Goal: Task Accomplishment & Management: Use online tool/utility

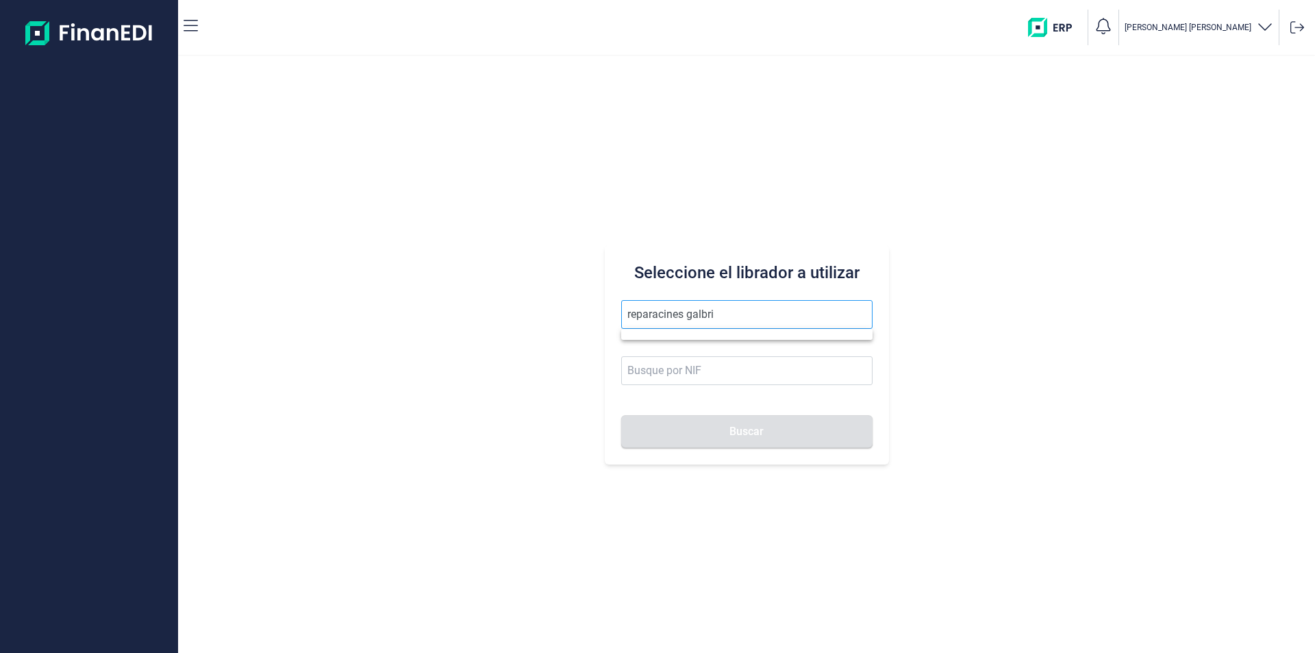
click at [667, 319] on input "reparacines galbri" at bounding box center [746, 314] width 251 height 29
click at [714, 344] on li "REPARACIONES GALBRI SL" at bounding box center [746, 347] width 251 height 27
type input "REPARACIONES GALBRI SL"
type input "B70942362"
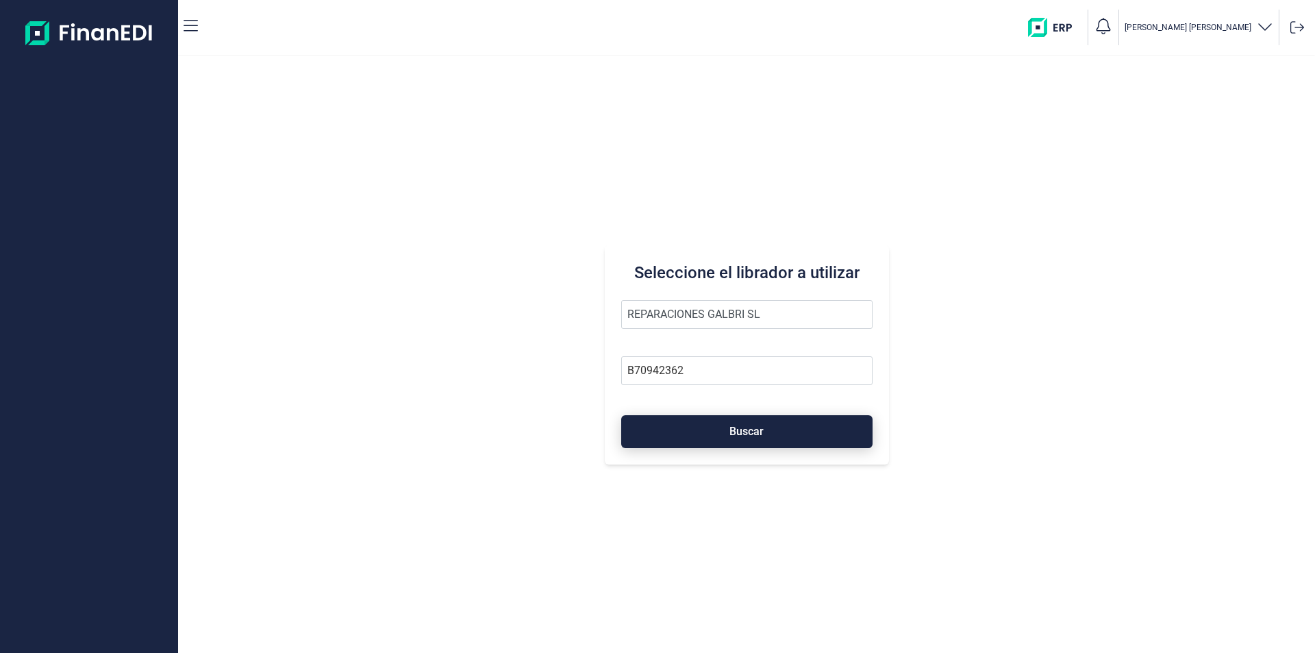
click at [707, 430] on button "Buscar" at bounding box center [746, 431] width 251 height 33
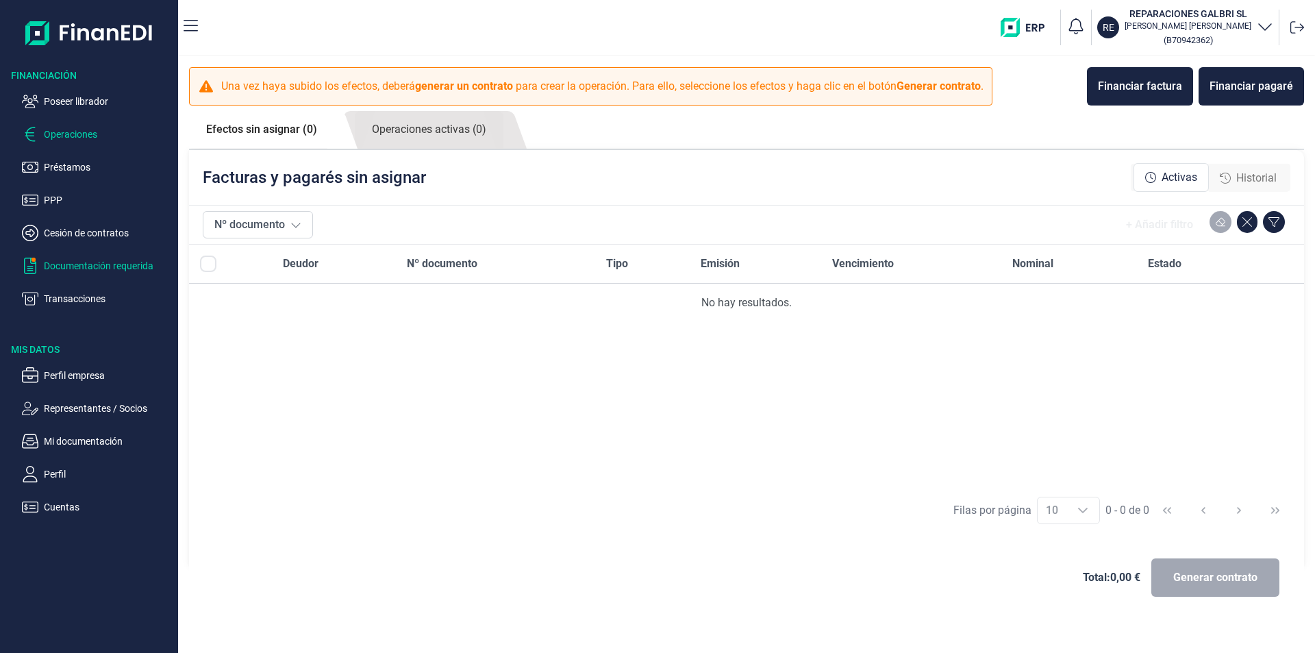
click at [126, 265] on p "Documentación requerida" at bounding box center [108, 266] width 129 height 16
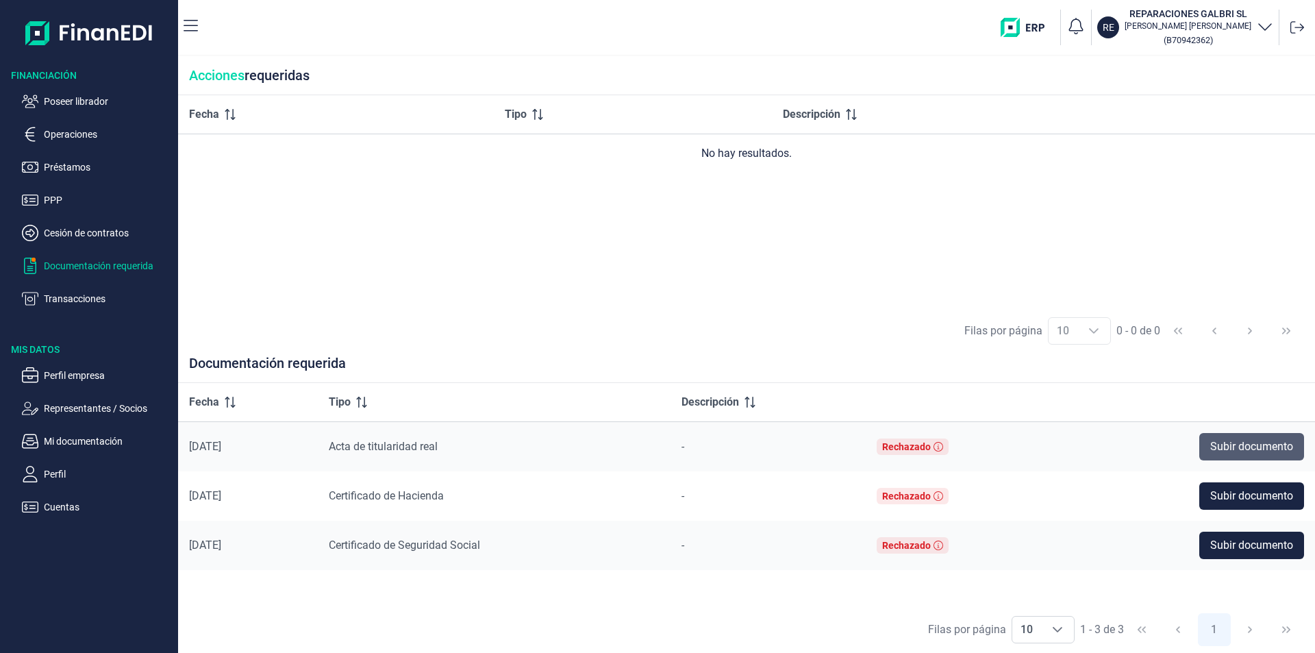
click at [1234, 450] on span "Subir documento" at bounding box center [1251, 446] width 83 height 16
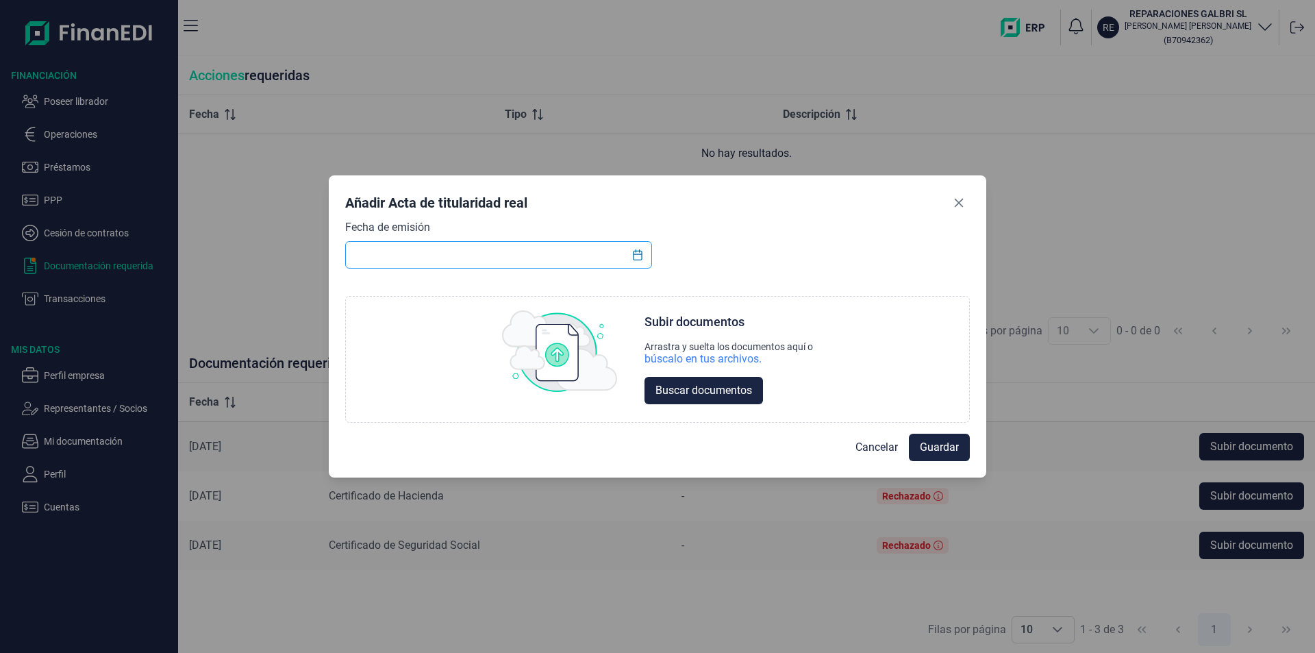
click at [415, 254] on input "text" at bounding box center [498, 254] width 307 height 27
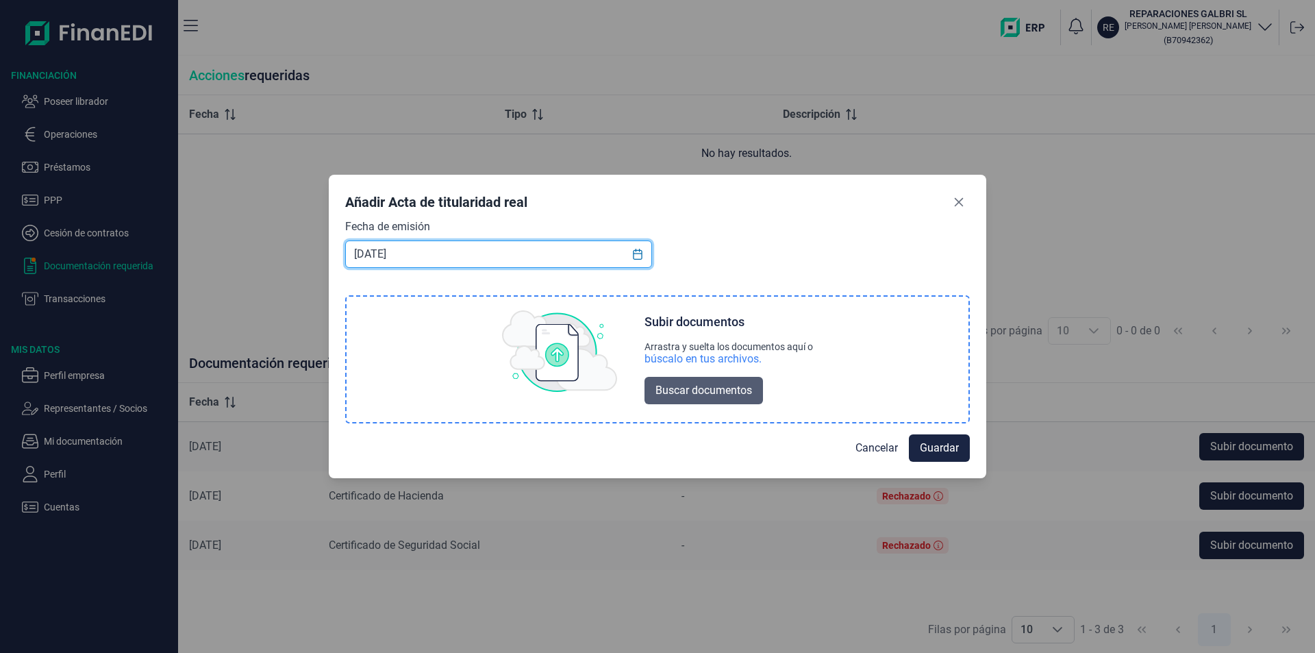
type input "[DATE]"
click at [684, 386] on span "Buscar documentos" at bounding box center [704, 390] width 97 height 16
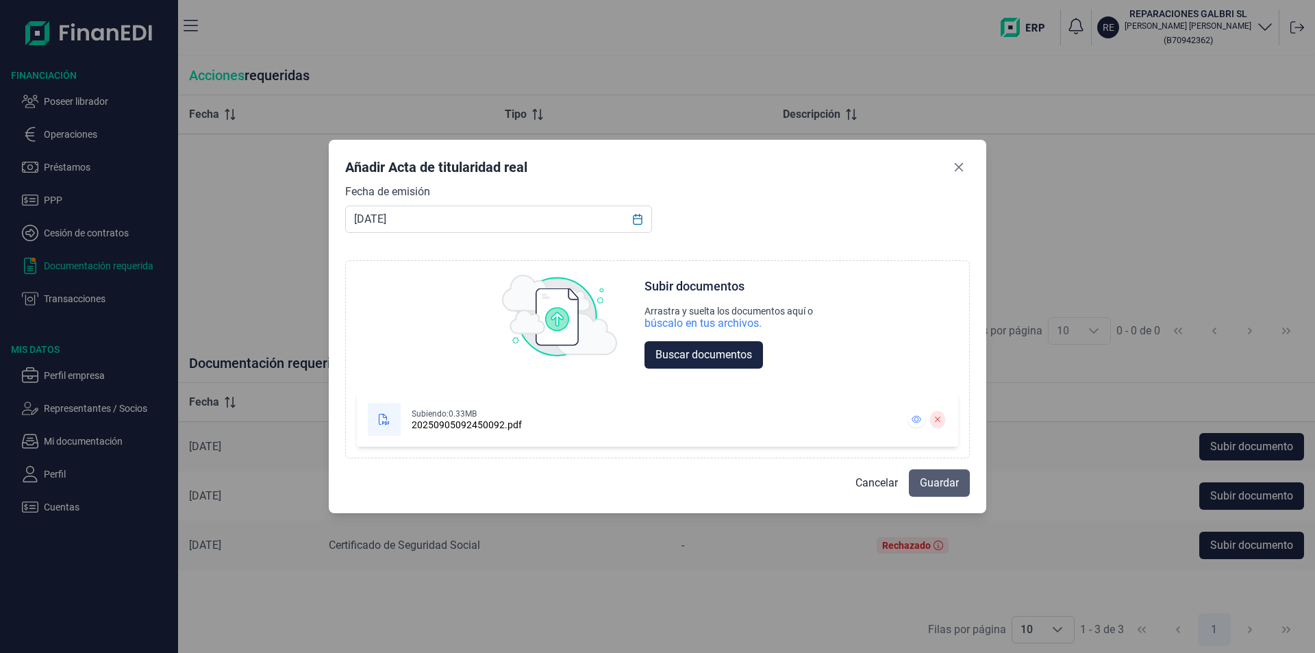
click at [937, 484] on span "Guardar" at bounding box center [939, 483] width 39 height 16
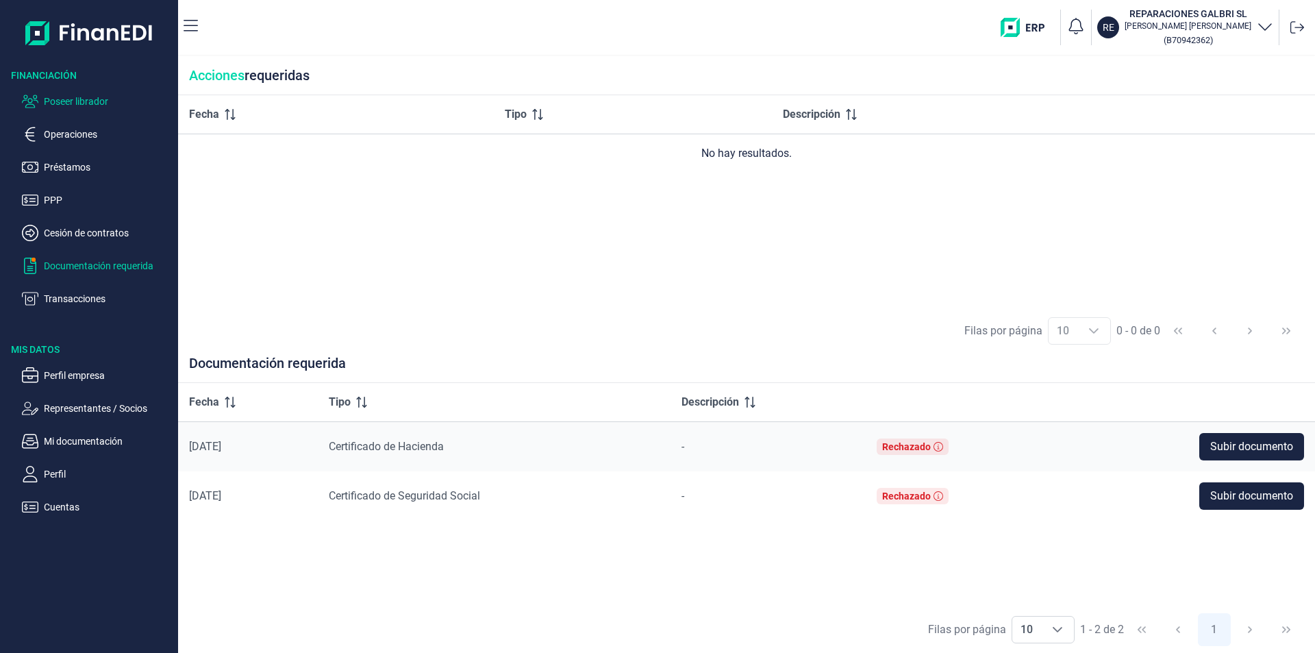
click at [97, 101] on p "Poseer librador" at bounding box center [108, 101] width 129 height 16
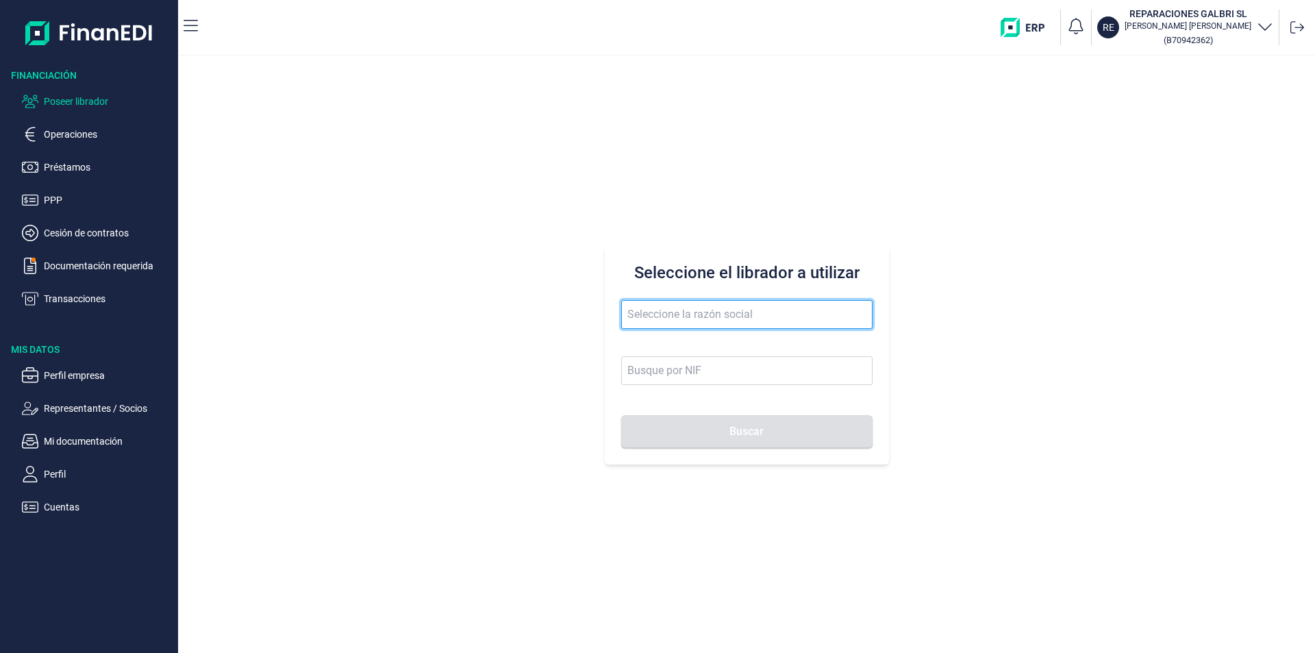
click at [671, 314] on input "text" at bounding box center [746, 314] width 251 height 29
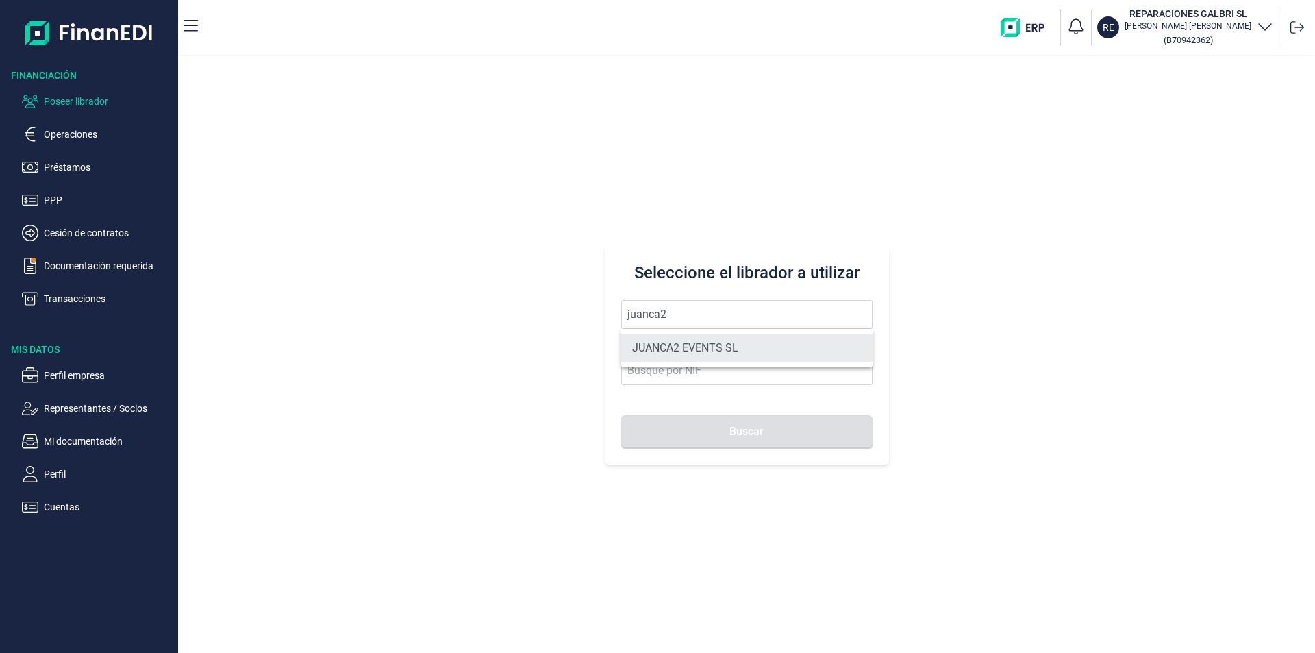
click at [686, 340] on li "JUANCA2 EVENTS SL" at bounding box center [746, 347] width 251 height 27
type input "JUANCA2 EVENTS SL"
type input "B90421199"
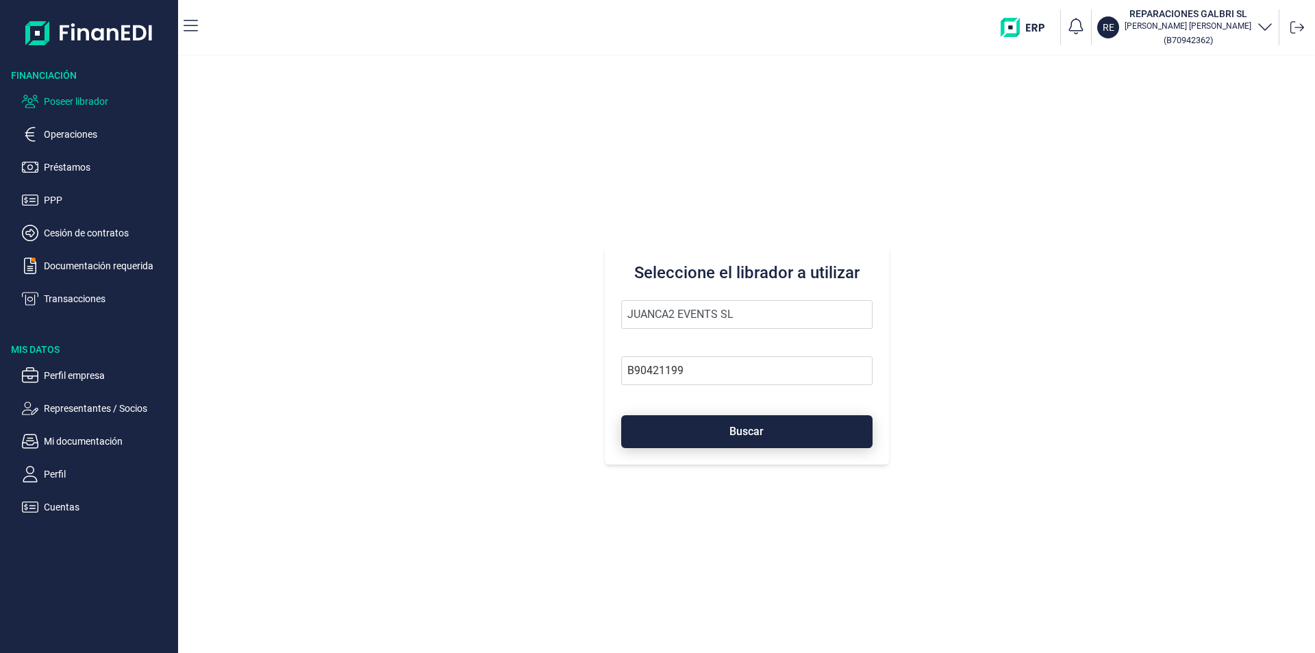
click at [706, 435] on button "Buscar" at bounding box center [746, 431] width 251 height 33
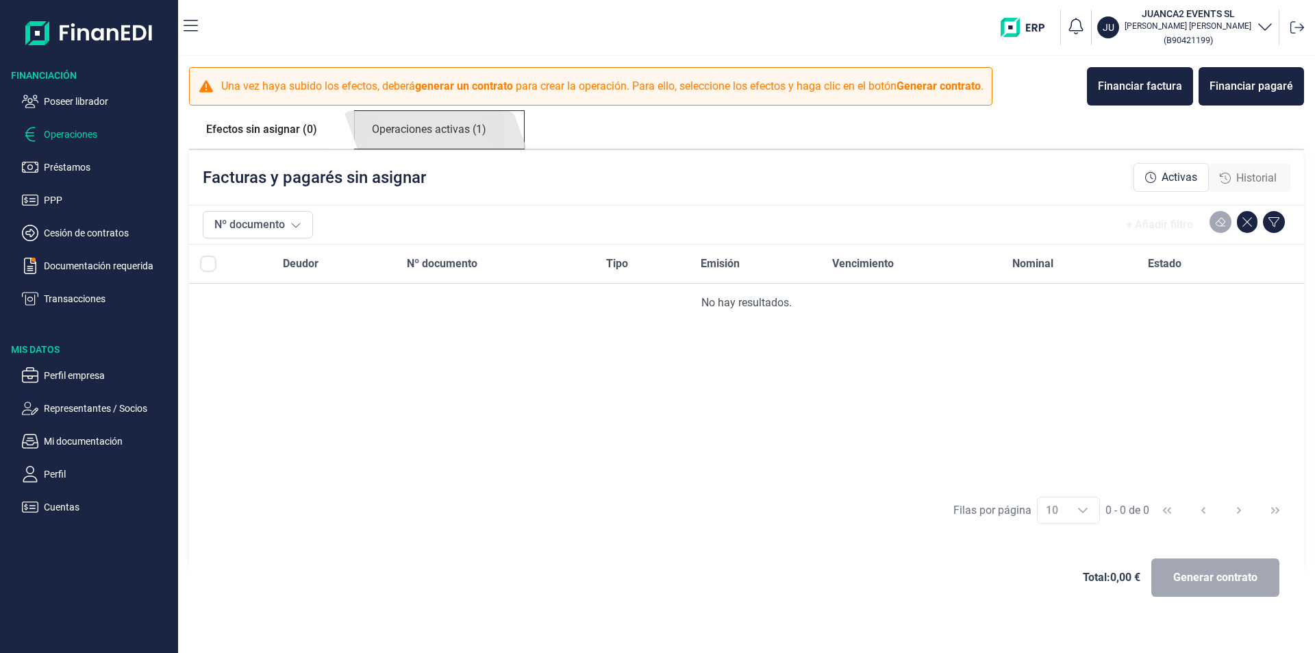
click at [416, 128] on link "Operaciones activas (1)" at bounding box center [429, 130] width 149 height 38
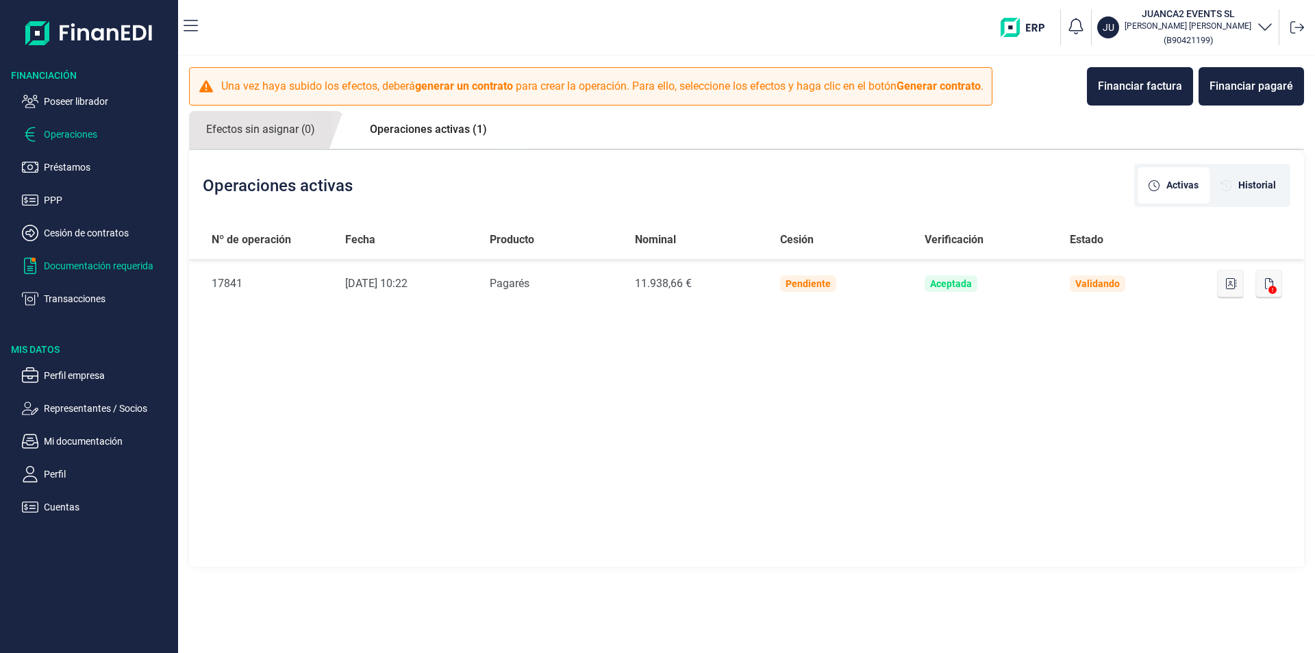
click at [64, 263] on p "Documentación requerida" at bounding box center [108, 266] width 129 height 16
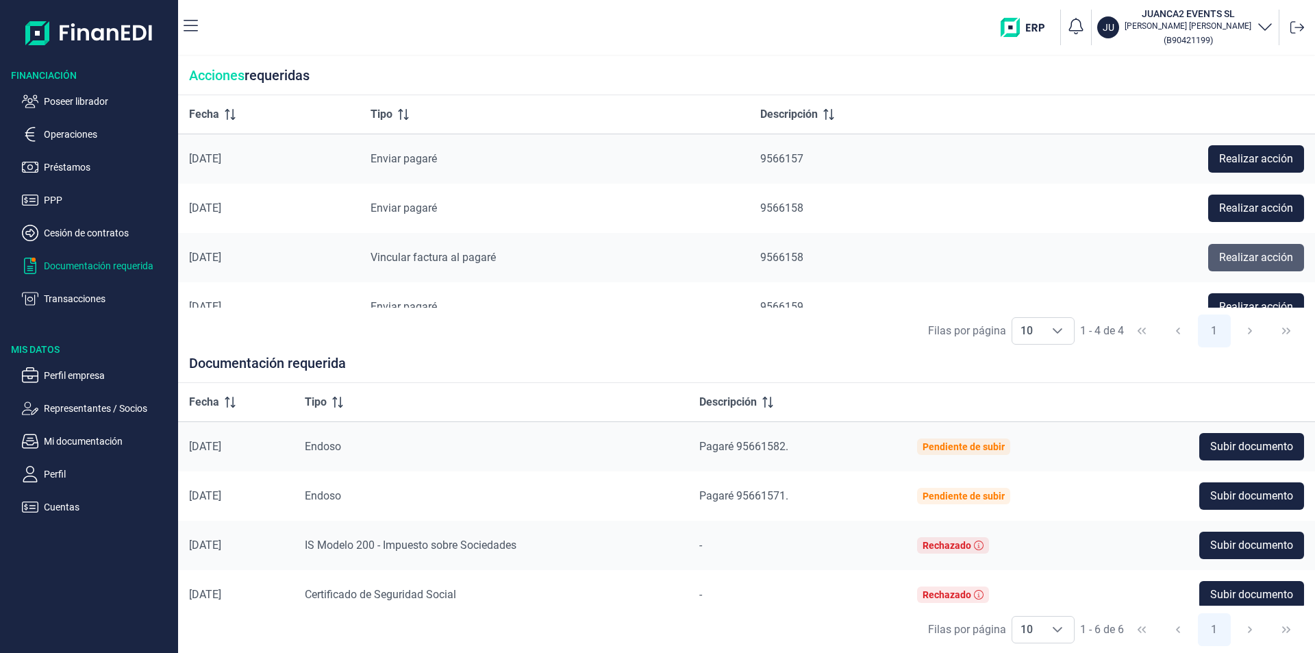
click at [1223, 259] on span "Realizar acción" at bounding box center [1256, 257] width 74 height 16
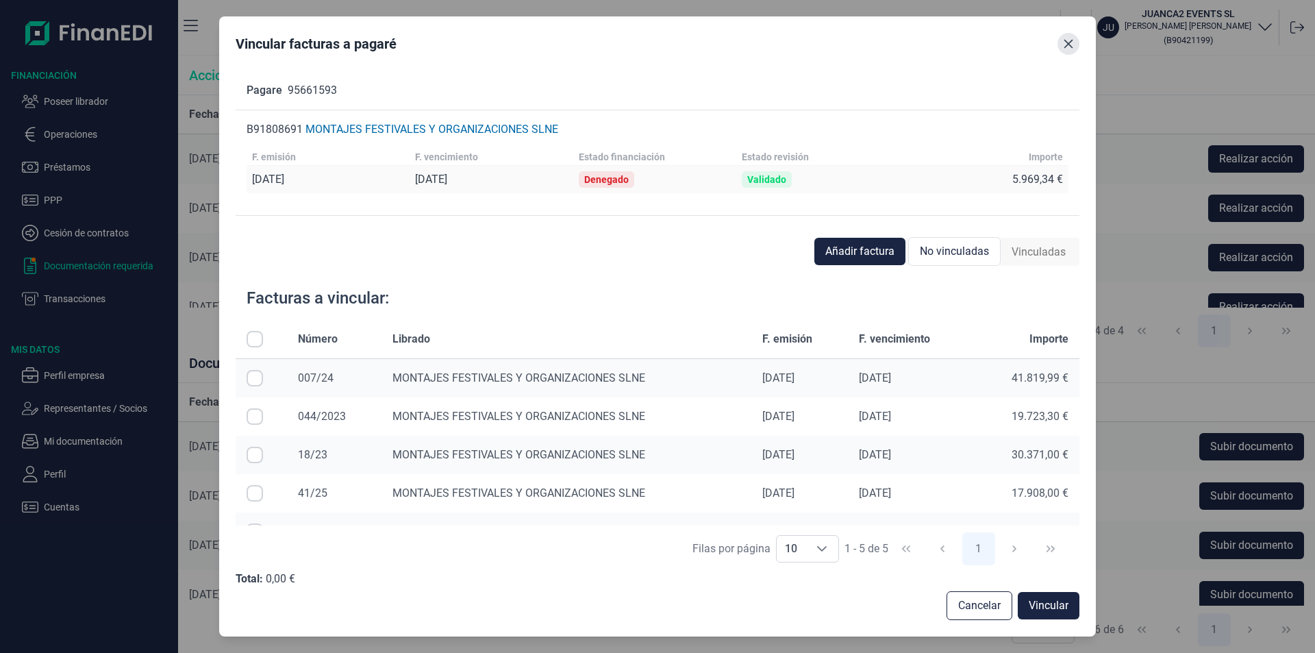
click at [1067, 45] on icon "Close" at bounding box center [1069, 44] width 9 height 9
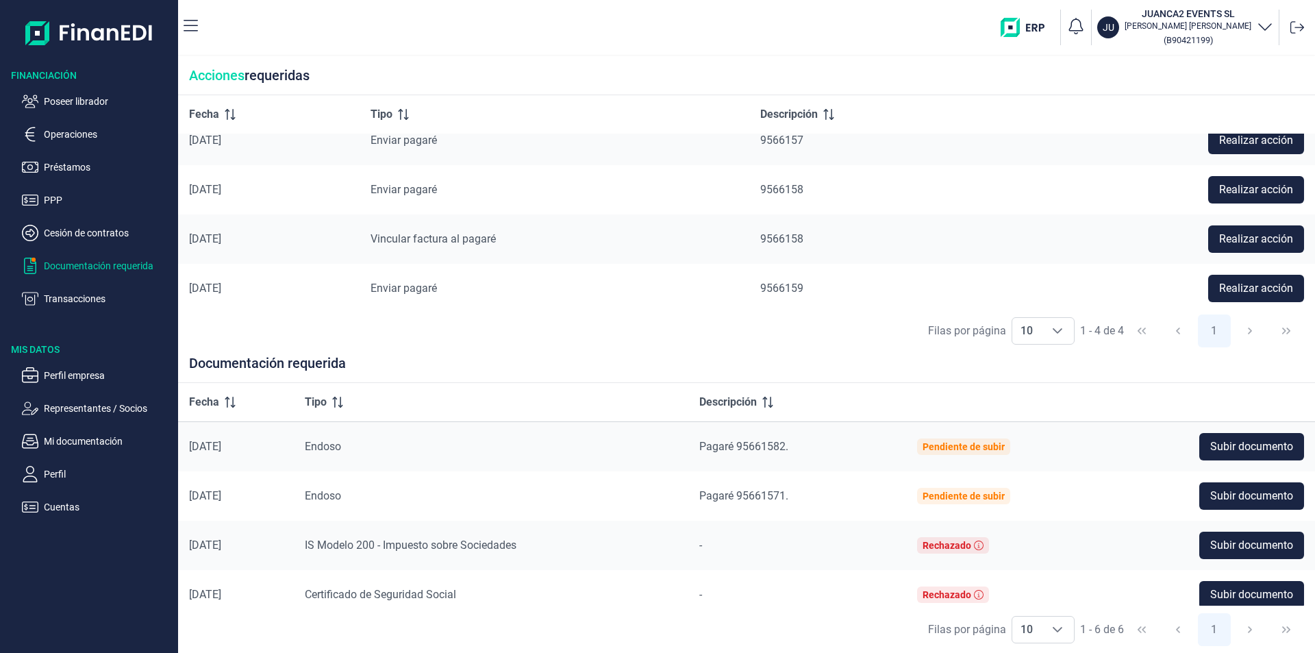
scroll to position [24, 0]
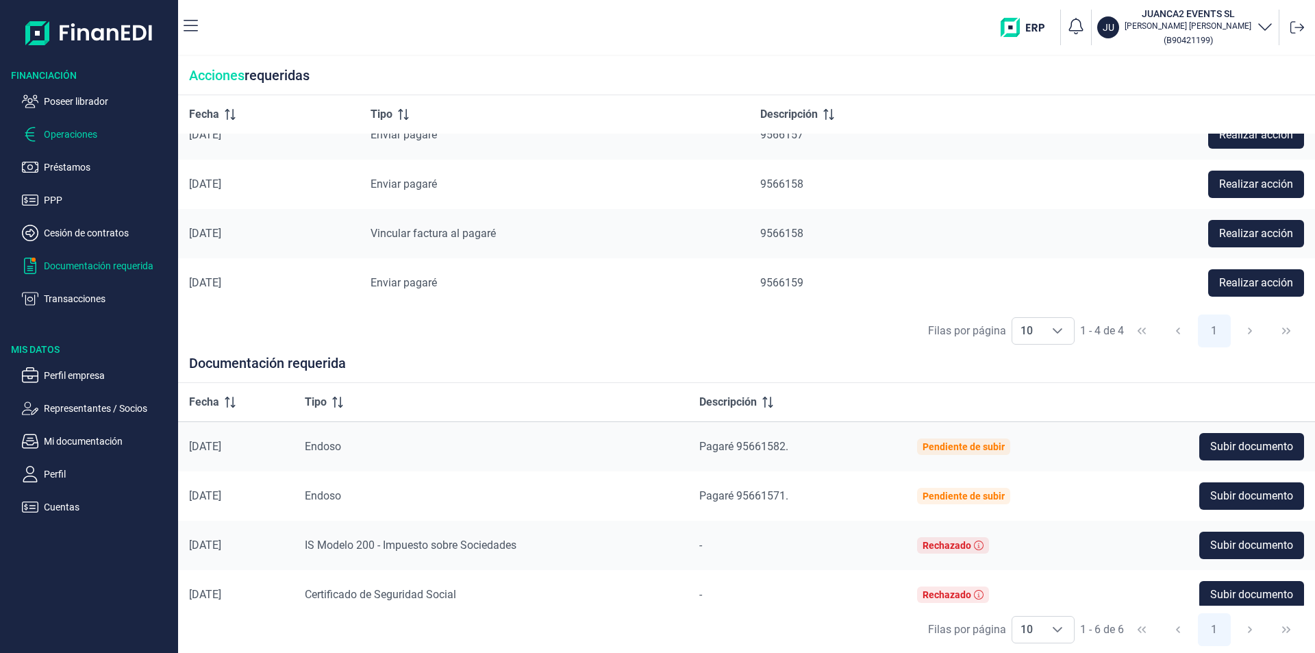
drag, startPoint x: 90, startPoint y: 101, endPoint x: 150, endPoint y: 132, distance: 67.7
click at [90, 101] on p "Poseer librador" at bounding box center [108, 101] width 129 height 16
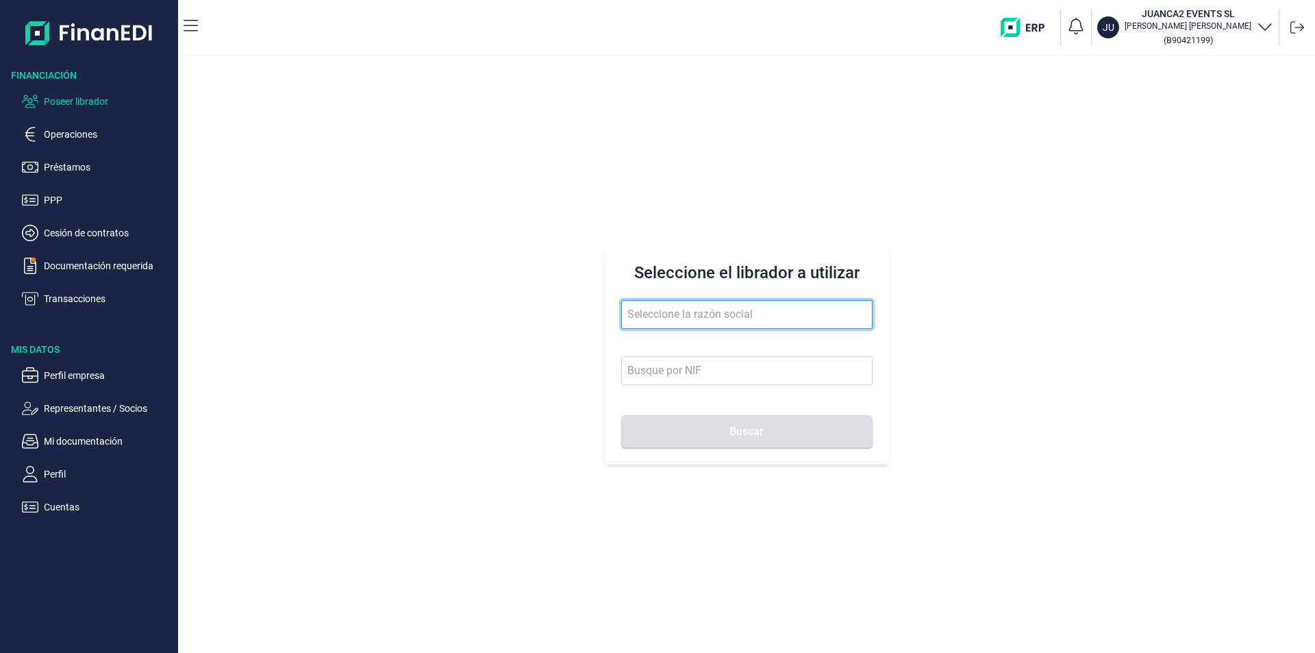
click at [634, 313] on input "text" at bounding box center [746, 314] width 251 height 29
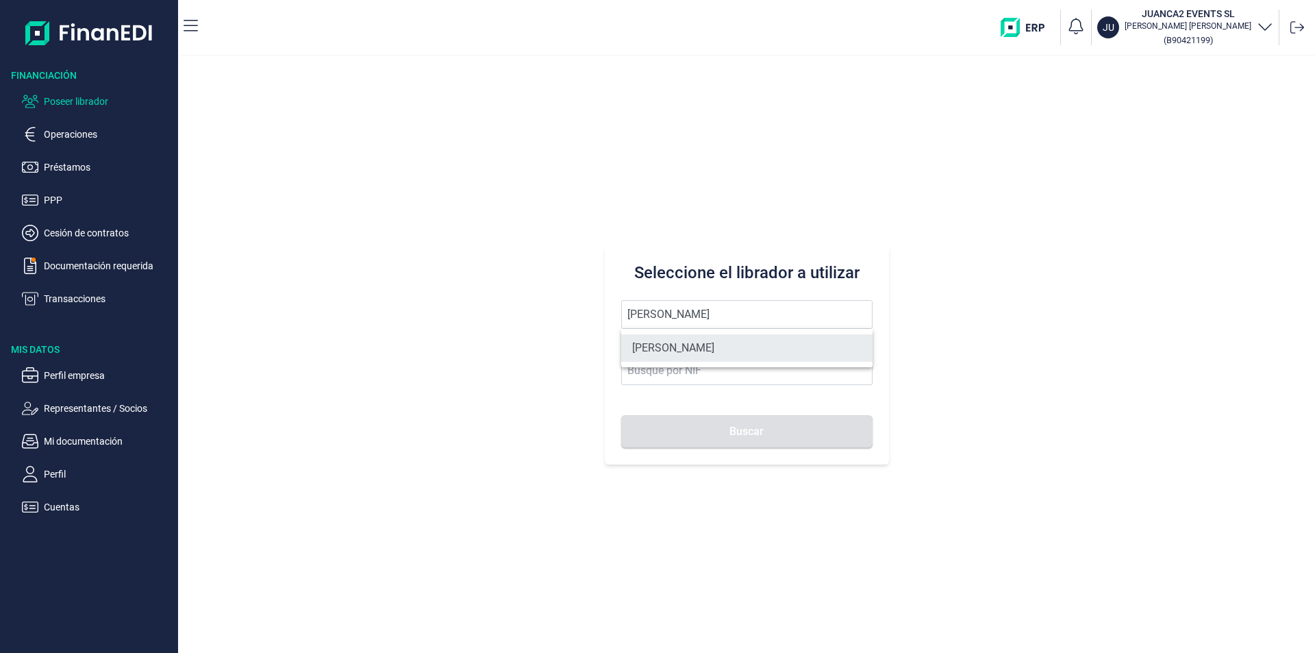
click at [723, 351] on li "[PERSON_NAME]" at bounding box center [746, 347] width 251 height 27
type input "[PERSON_NAME]"
type input "21046847F"
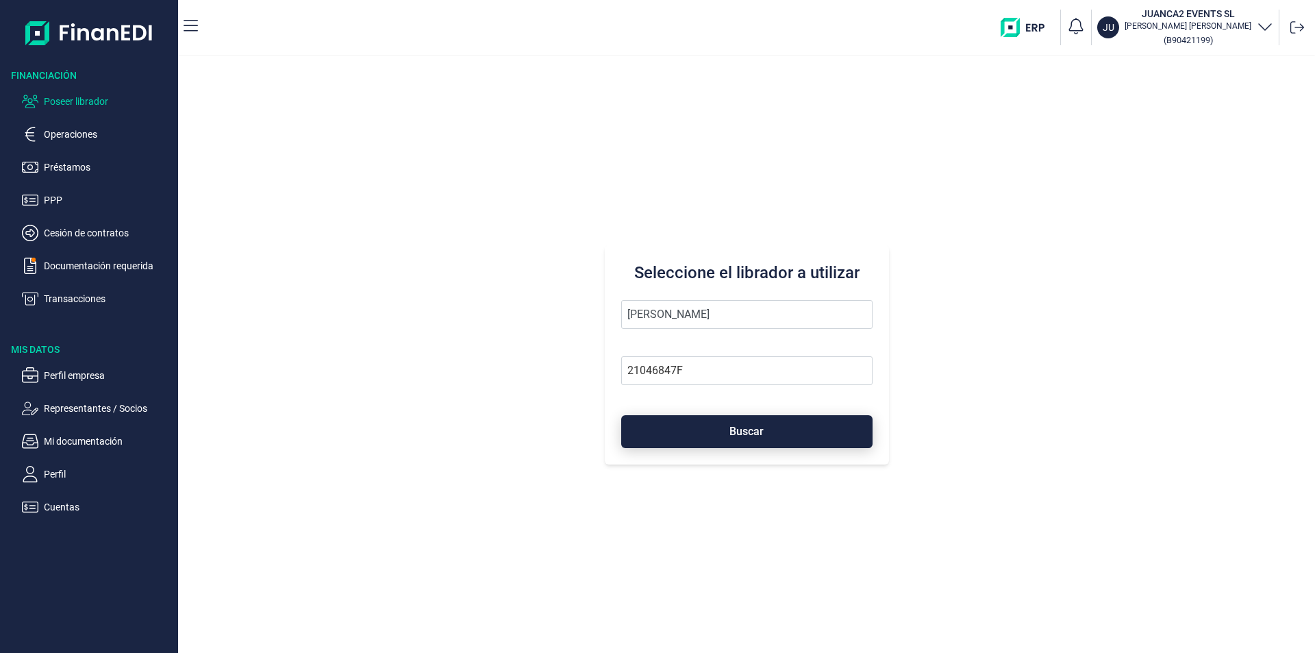
click at [720, 437] on button "Buscar" at bounding box center [746, 431] width 251 height 33
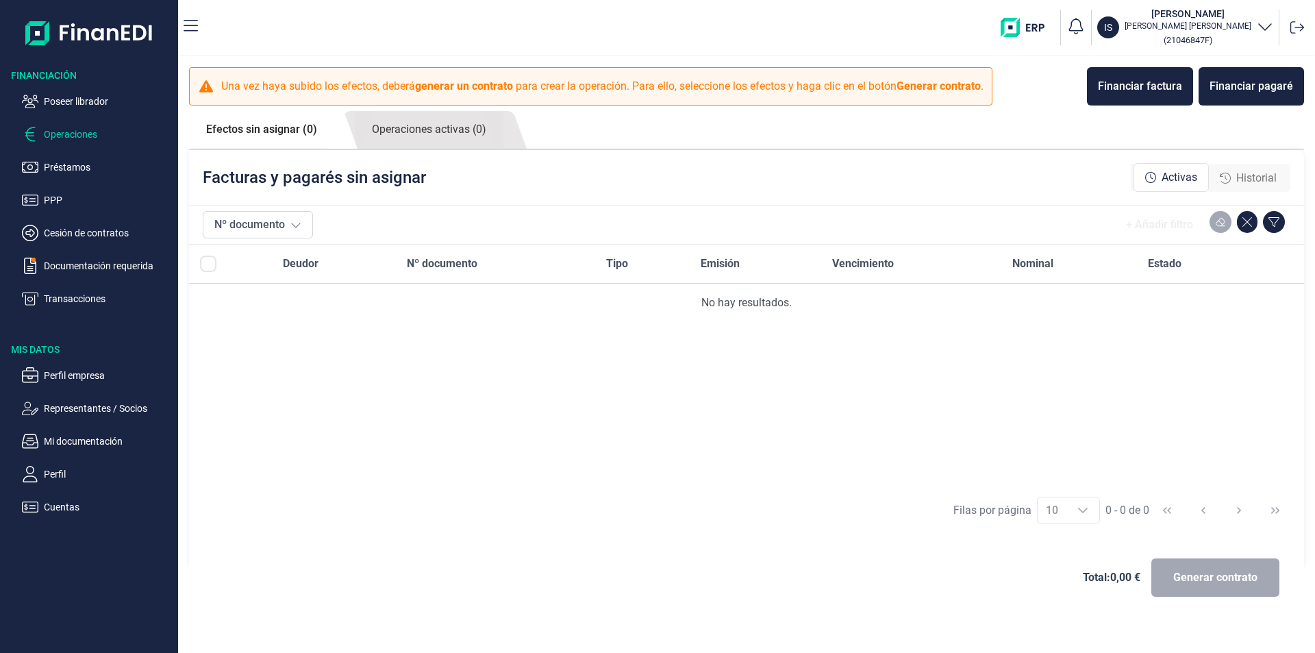
click at [1266, 179] on span "Historial" at bounding box center [1256, 178] width 40 height 16
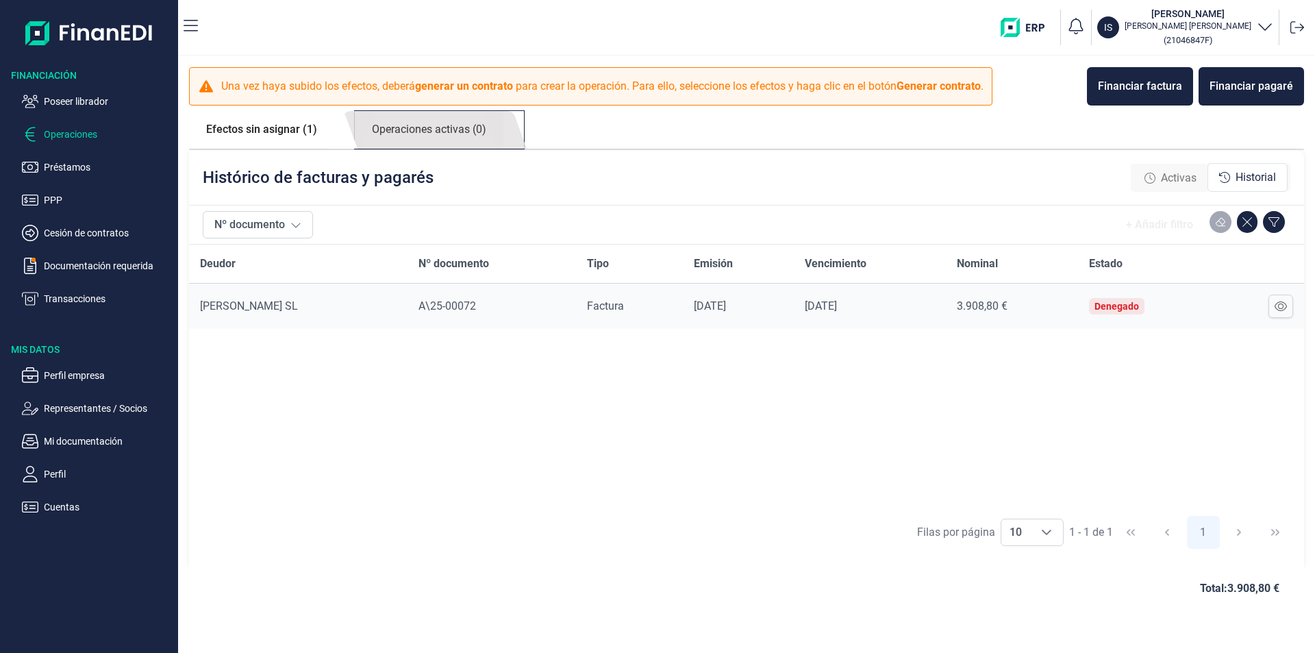
click at [431, 128] on link "Operaciones activas (0)" at bounding box center [429, 130] width 149 height 38
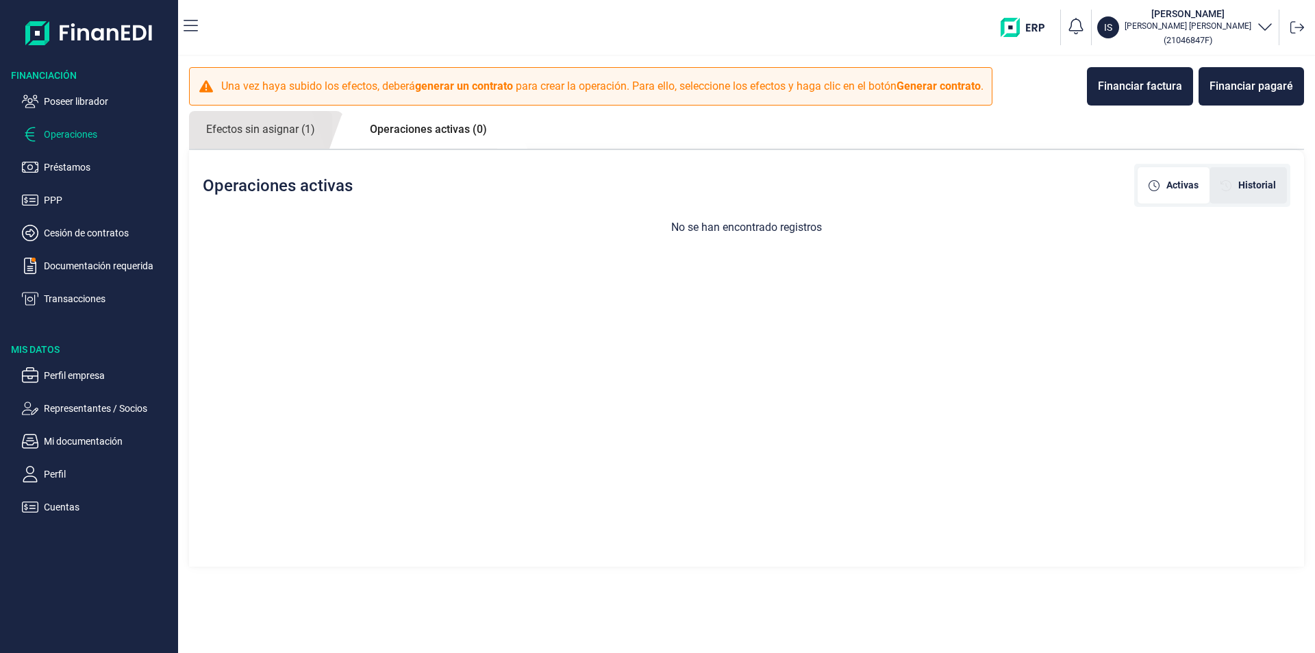
click at [1243, 184] on span "Historial" at bounding box center [1258, 185] width 38 height 14
click at [1170, 187] on span "Activas" at bounding box center [1183, 185] width 32 height 14
click at [277, 128] on link "Efectos sin asignar (1)" at bounding box center [260, 130] width 143 height 38
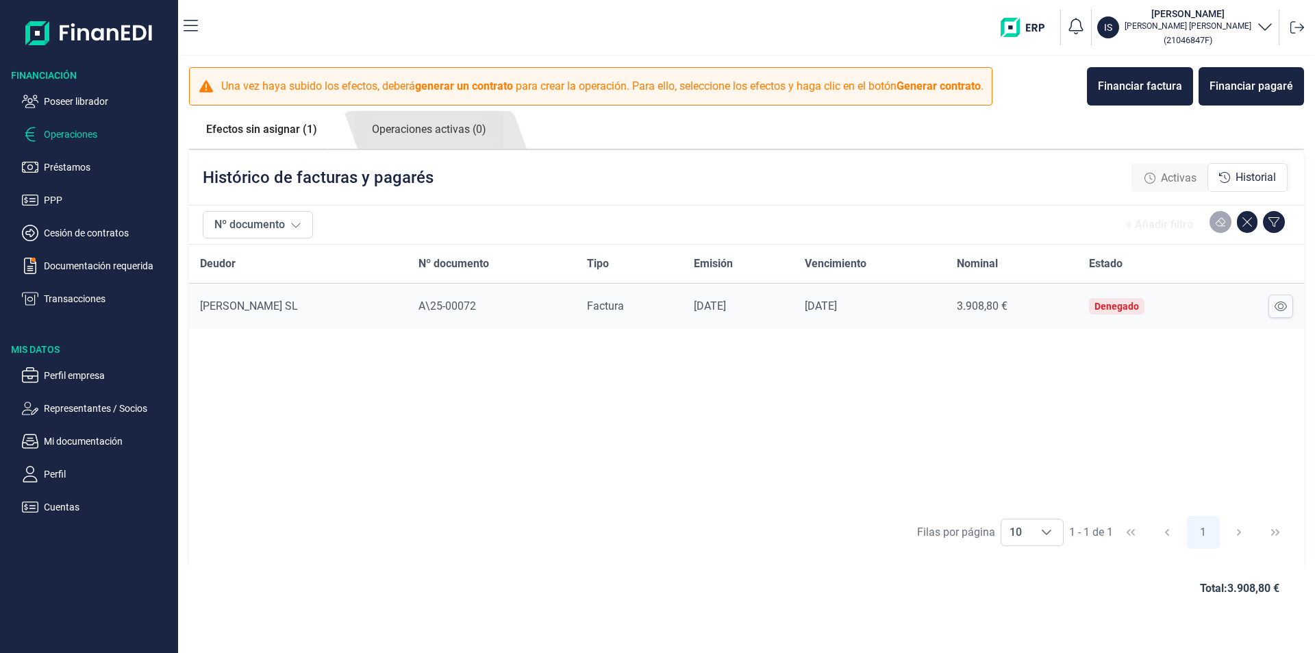
click at [1175, 175] on span "Activas" at bounding box center [1179, 178] width 36 height 16
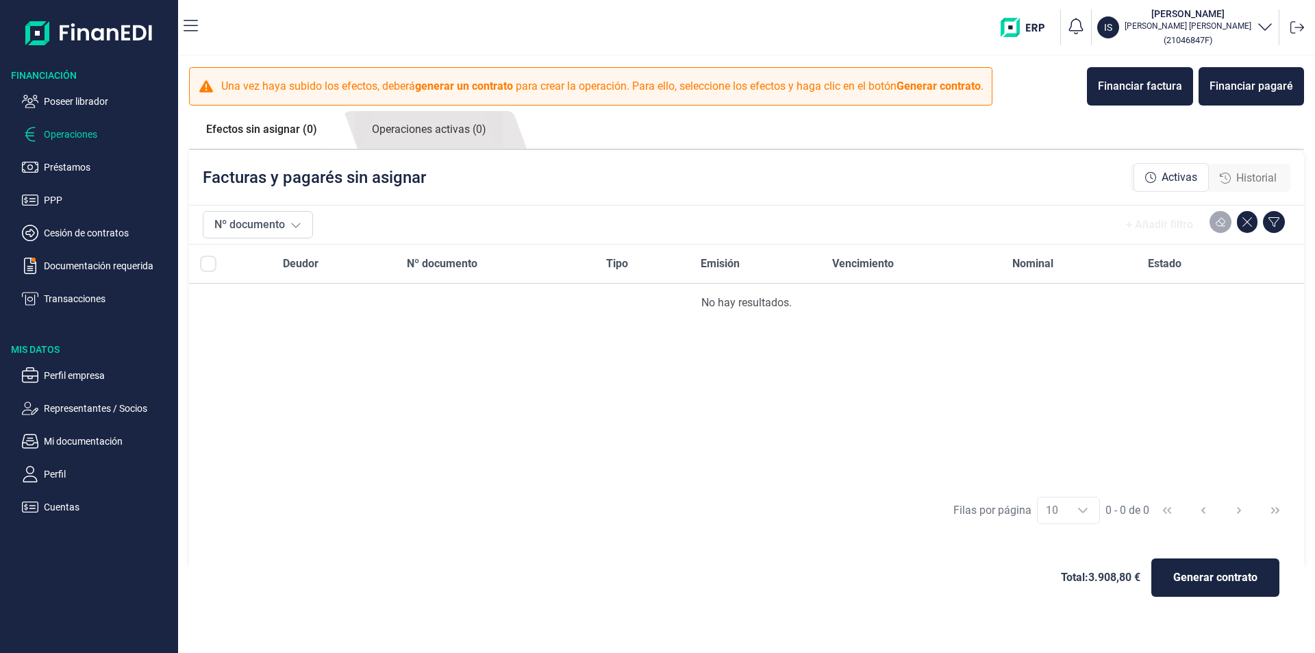
click at [1247, 182] on span "Historial" at bounding box center [1256, 178] width 40 height 16
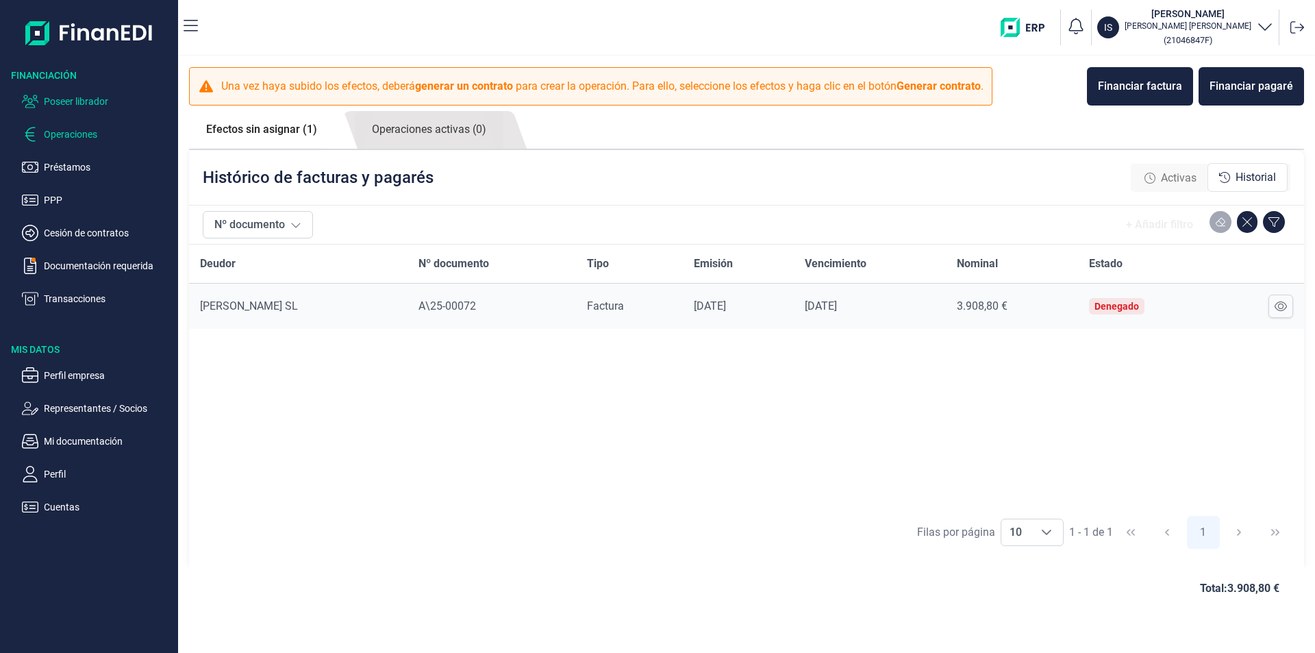
click at [112, 99] on p "Poseer librador" at bounding box center [108, 101] width 129 height 16
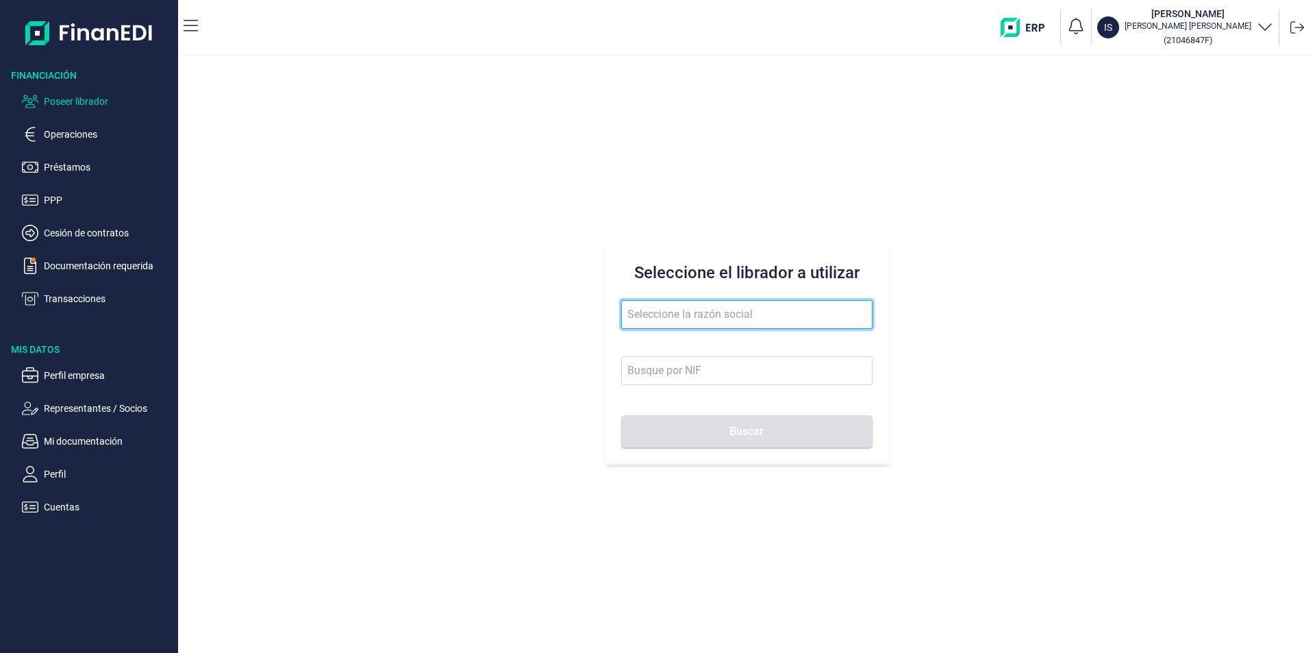
click at [660, 314] on input "text" at bounding box center [746, 314] width 251 height 29
click at [669, 316] on input "consauid obra ci" at bounding box center [746, 314] width 251 height 29
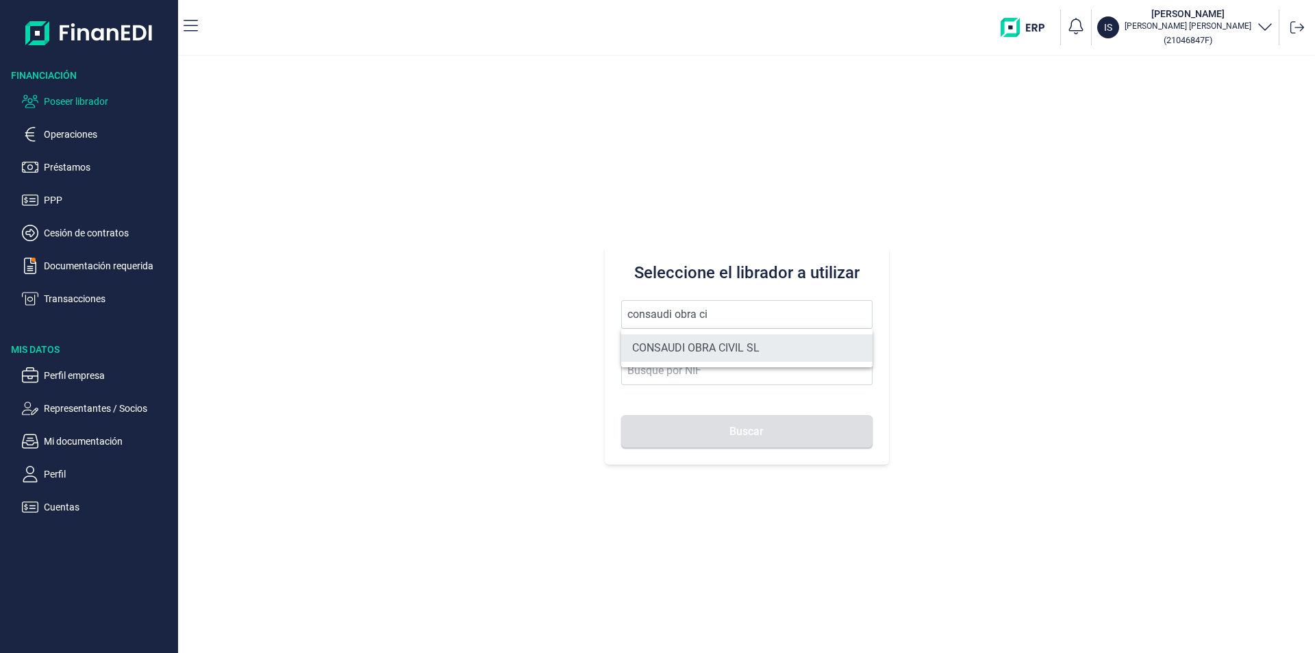
click at [718, 346] on li "CONSAUDI OBRA CIVIL SL" at bounding box center [746, 347] width 251 height 27
type input "CONSAUDI OBRA CIVIL SL"
type input "B95704722"
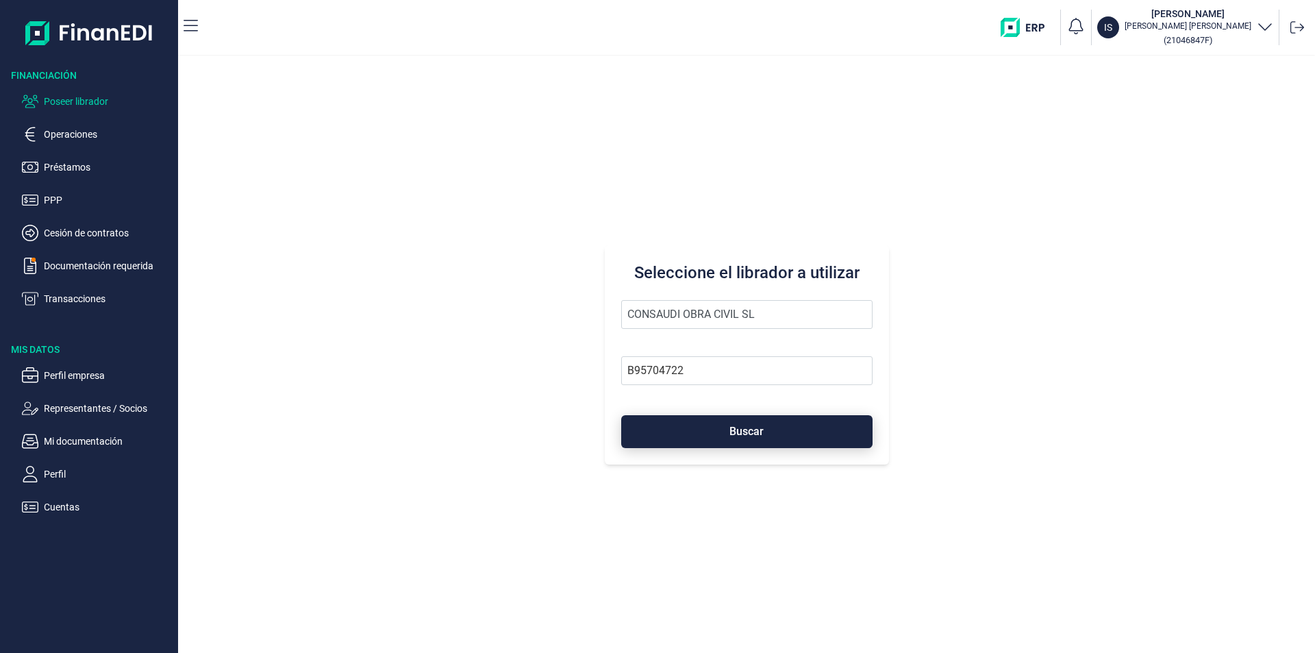
click at [740, 432] on span "Buscar" at bounding box center [747, 431] width 34 height 10
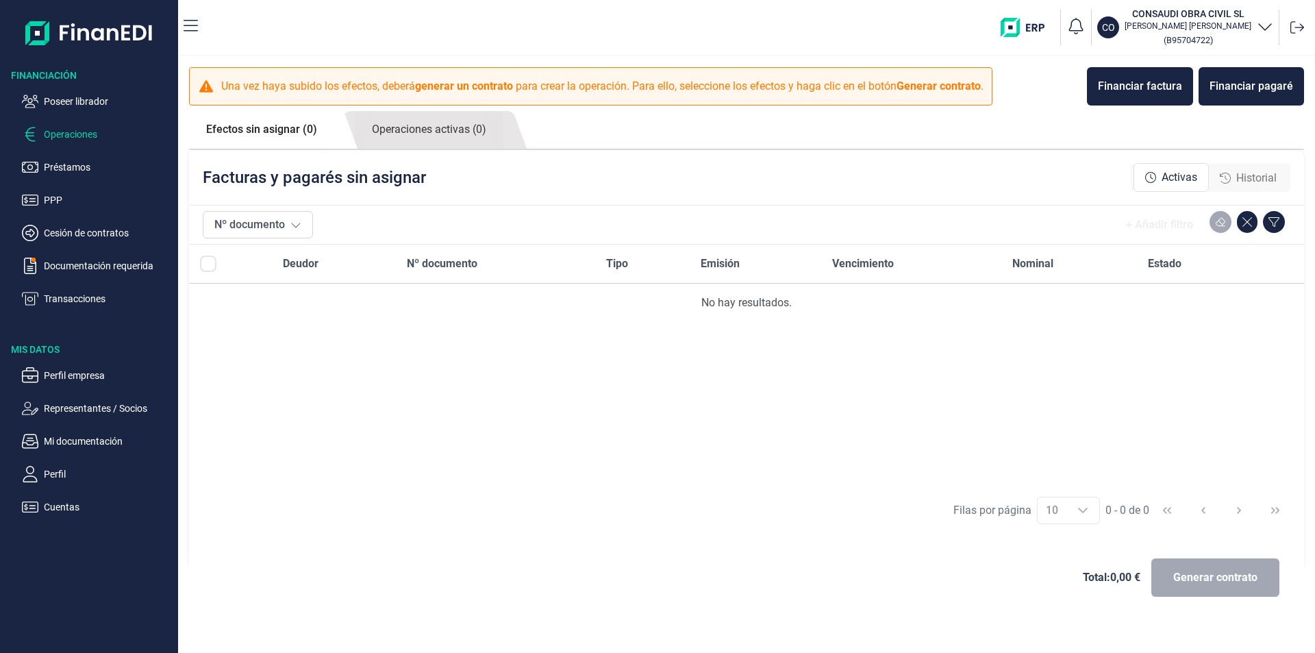
click at [74, 301] on p "Transacciones" at bounding box center [108, 298] width 129 height 16
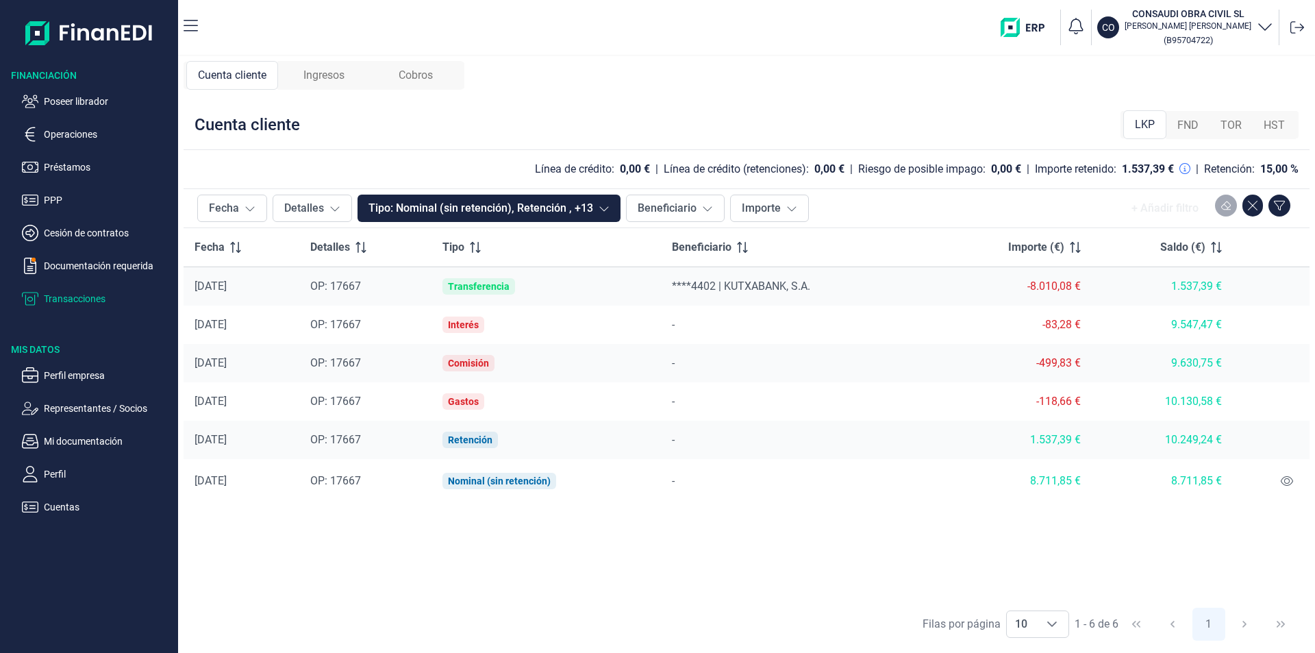
click at [1282, 378] on td at bounding box center [1271, 363] width 77 height 38
click at [1267, 201] on div "+ Añadir filtro" at bounding box center [1056, 208] width 482 height 27
